Goal: Information Seeking & Learning: Check status

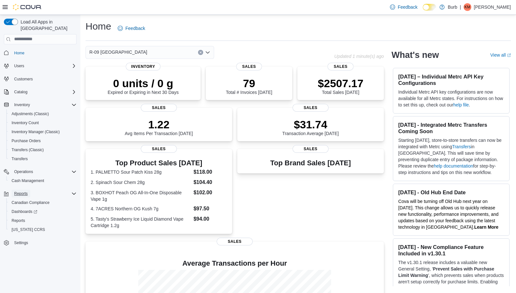
click at [30, 190] on button "Reports" at bounding box center [21, 194] width 19 height 8
click at [28, 217] on div "Reports" at bounding box center [43, 221] width 68 height 8
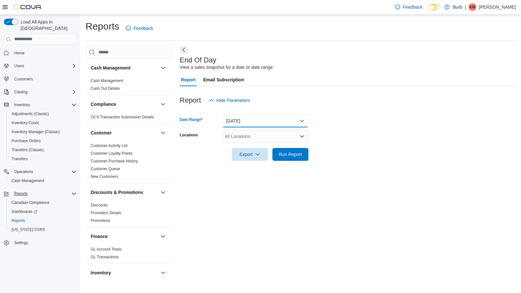
click at [266, 125] on button "[DATE]" at bounding box center [265, 120] width 86 height 13
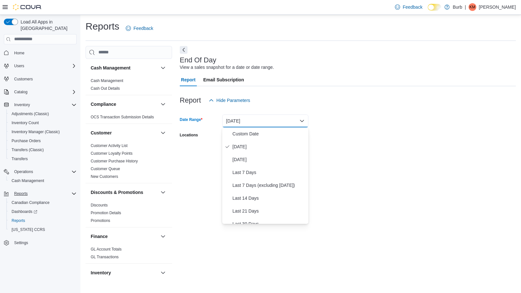
click at [306, 125] on button "[DATE]" at bounding box center [265, 120] width 86 height 13
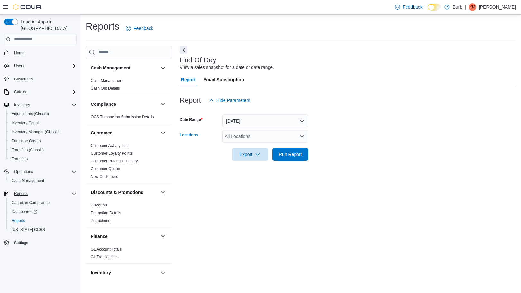
drag, startPoint x: 300, startPoint y: 130, endPoint x: 300, endPoint y: 133, distance: 3.5
click at [300, 133] on div "All Locations" at bounding box center [265, 136] width 86 height 13
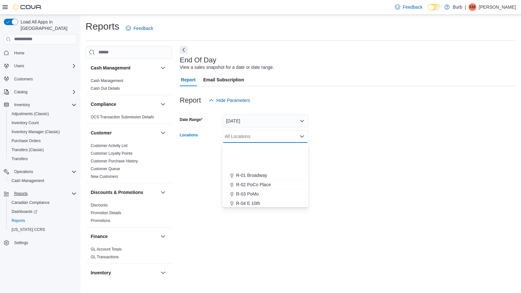
scroll to position [38, 0]
click at [272, 176] on span "R-09 [GEOGRAPHIC_DATA]" at bounding box center [265, 174] width 58 height 6
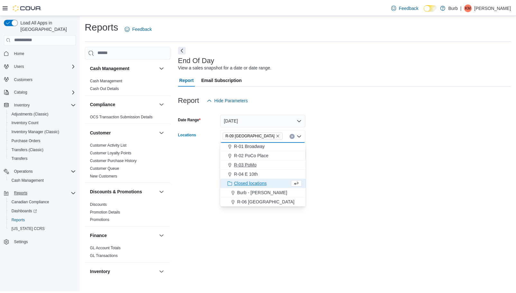
scroll to position [13, 0]
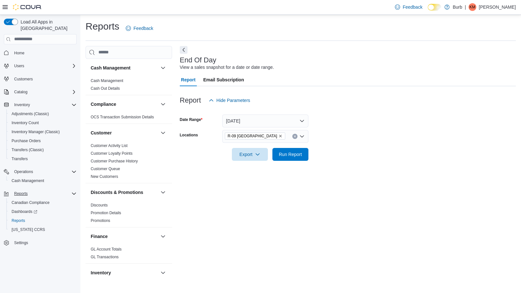
click at [351, 170] on div "End Of Day View a sales snapshot for a date or date range. Report Email Subscri…" at bounding box center [348, 162] width 336 height 233
click at [298, 154] on span "Run Report" at bounding box center [290, 154] width 23 height 6
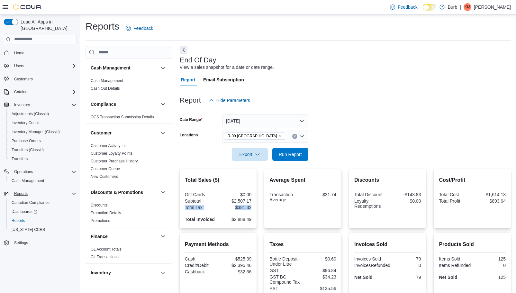
drag, startPoint x: 253, startPoint y: 205, endPoint x: 252, endPoint y: 199, distance: 6.6
click at [252, 199] on div "Total Sales ($) Gift Cards $0.00 Subtotal $2,507.17 Total Tax $381.32 Total Inv…" at bounding box center [218, 199] width 77 height 60
drag, startPoint x: 234, startPoint y: 200, endPoint x: 253, endPoint y: 200, distance: 19.0
click at [253, 200] on div "Total Sales ($) Gift Cards $0.00 Subtotal $2,507.17 Total Tax $381.32 Total Inv…" at bounding box center [218, 199] width 77 height 60
copy div "2,507.17"
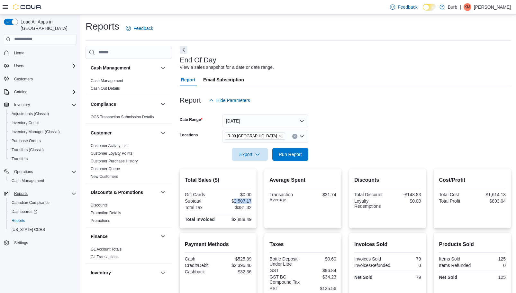
click at [255, 200] on div "Total Sales ($) Gift Cards $0.00 Subtotal $2,507.17 Total Tax $381.32 Total Inv…" at bounding box center [218, 199] width 77 height 60
drag, startPoint x: 252, startPoint y: 200, endPoint x: 235, endPoint y: 200, distance: 17.0
click at [235, 200] on div "$2,507.17" at bounding box center [236, 200] width 32 height 5
copy div "2,507.17"
